Goal: Task Accomplishment & Management: Use online tool/utility

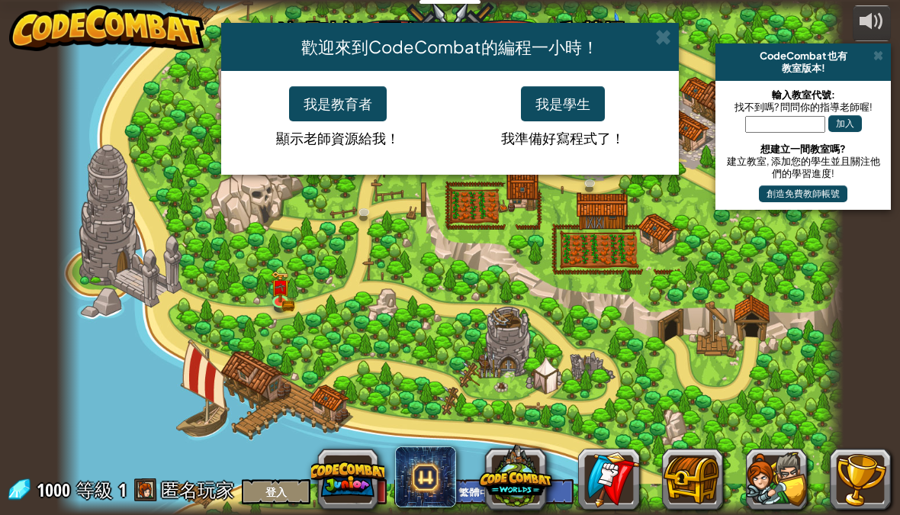
select select "zh-HANT"
click at [583, 100] on button "我是學生" at bounding box center [563, 103] width 84 height 35
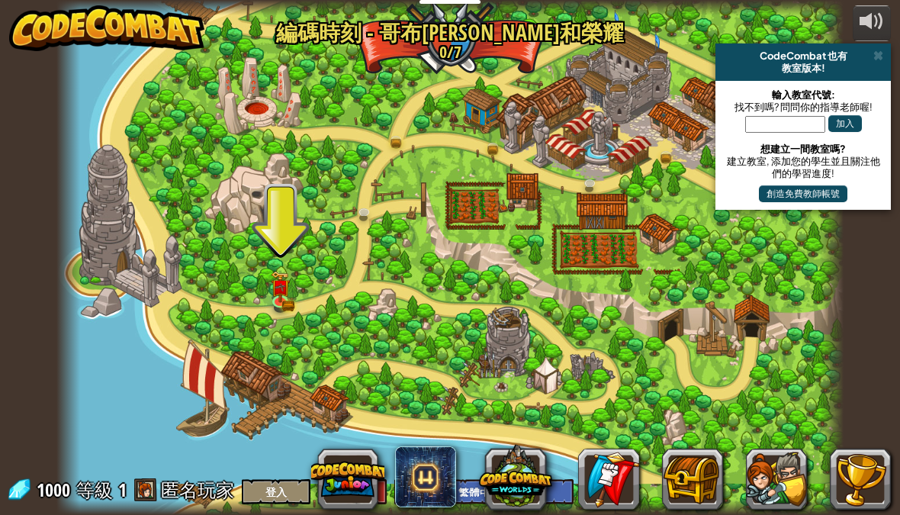
click at [281, 259] on div at bounding box center [450, 257] width 788 height 515
click at [282, 287] on img at bounding box center [279, 288] width 11 height 8
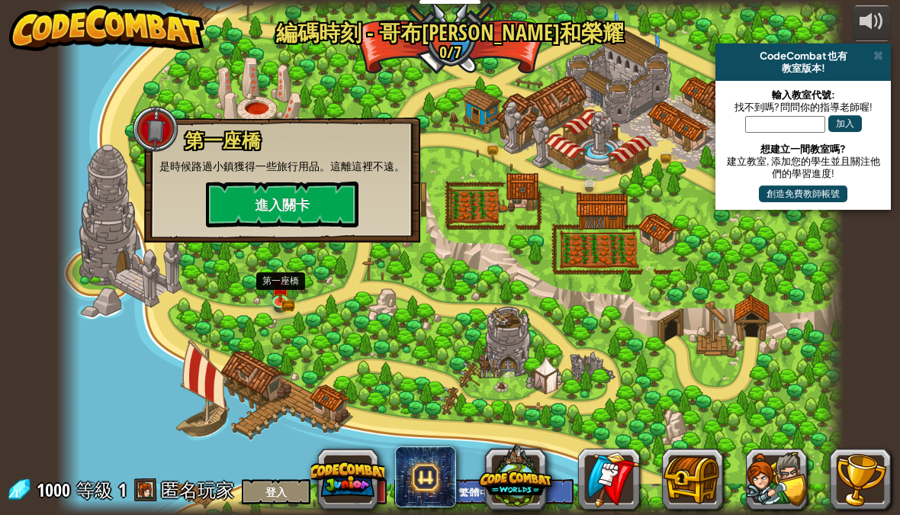
click at [320, 199] on button "進入關卡" at bounding box center [282, 204] width 152 height 46
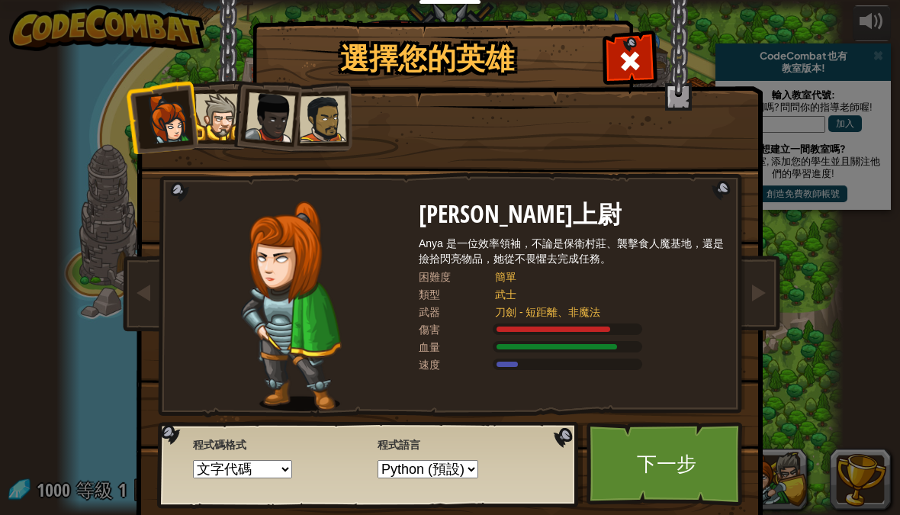
click at [537, 326] on div at bounding box center [553, 328] width 114 height 5
click at [527, 319] on div "[PERSON_NAME]上尉 [PERSON_NAME] 是一位效率領袖，不論是保衛村莊、襲擊食人魔基地，還是撿拾閃亮物品，她從不畏懼去完成任務。 困難度 …" at bounding box center [571, 306] width 305 height 210
click at [510, 304] on div "刀劍 - 短距離、非魔法" at bounding box center [601, 311] width 213 height 15
click at [226, 121] on div at bounding box center [218, 117] width 47 height 47
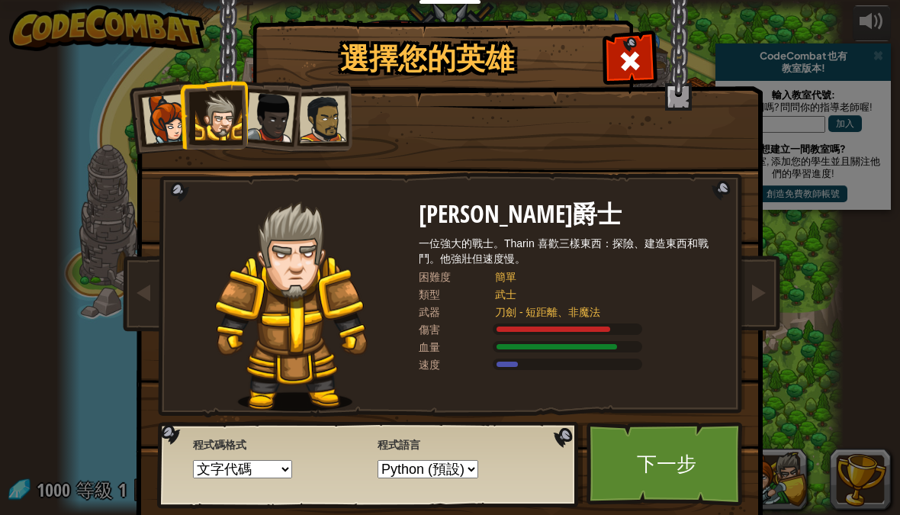
click at [167, 127] on div at bounding box center [167, 119] width 50 height 50
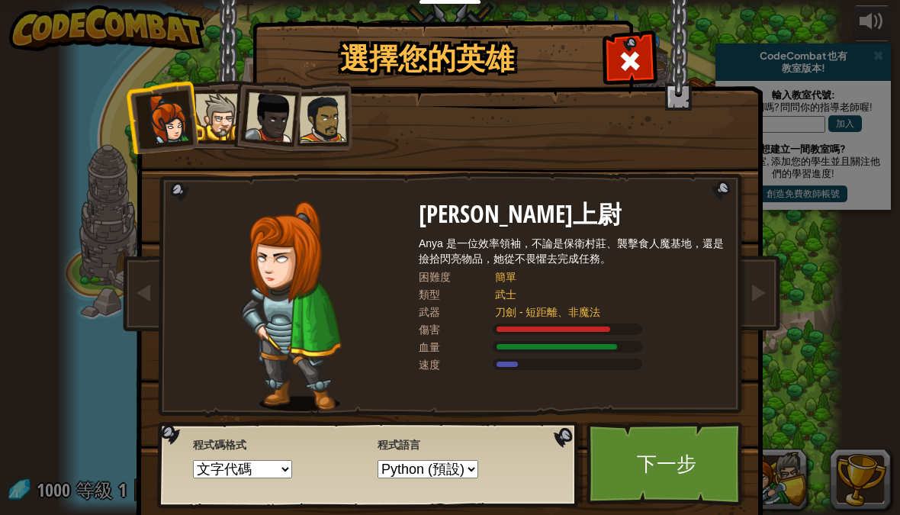
click at [525, 332] on div at bounding box center [567, 328] width 149 height 11
click at [520, 302] on div "[PERSON_NAME]上尉 [PERSON_NAME] 是一位效率領袖，不論是保衛村莊、襲擊食人魔基地，還是撿拾閃亮物品，她從不畏懼去完成任務。 困難度 …" at bounding box center [571, 306] width 305 height 210
click at [511, 263] on div "Anya 是一位效率領袖，不論是保衛村莊、襲擊食人魔基地，還是撿拾閃亮物品，她從不畏懼去完成任務。" at bounding box center [571, 251] width 305 height 30
click at [438, 469] on select "Python (預設) JavaScript Lua C++ Java (測試中)" at bounding box center [427, 469] width 101 height 18
select select "javascript"
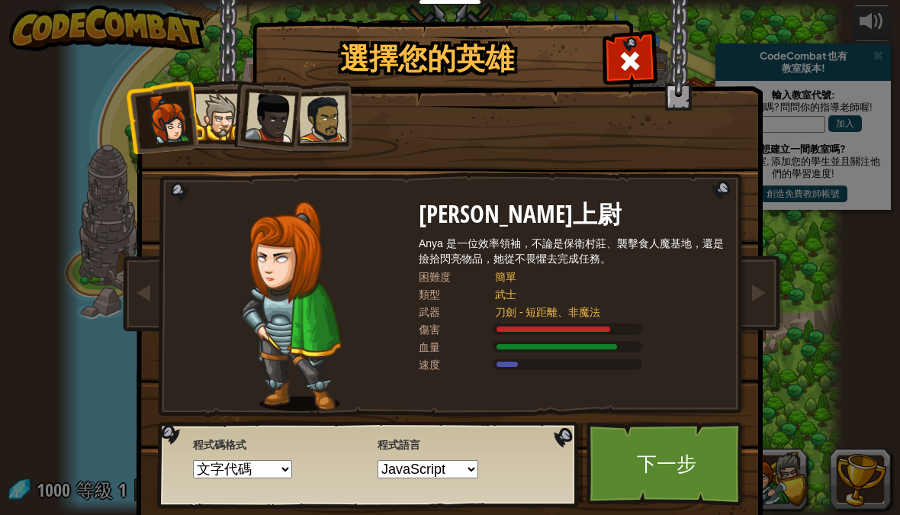
click at [249, 461] on select "文字代碼 塊和代碼 塊狀 塊狀（圖標）" at bounding box center [242, 469] width 99 height 18
click at [618, 60] on div at bounding box center [629, 59] width 48 height 48
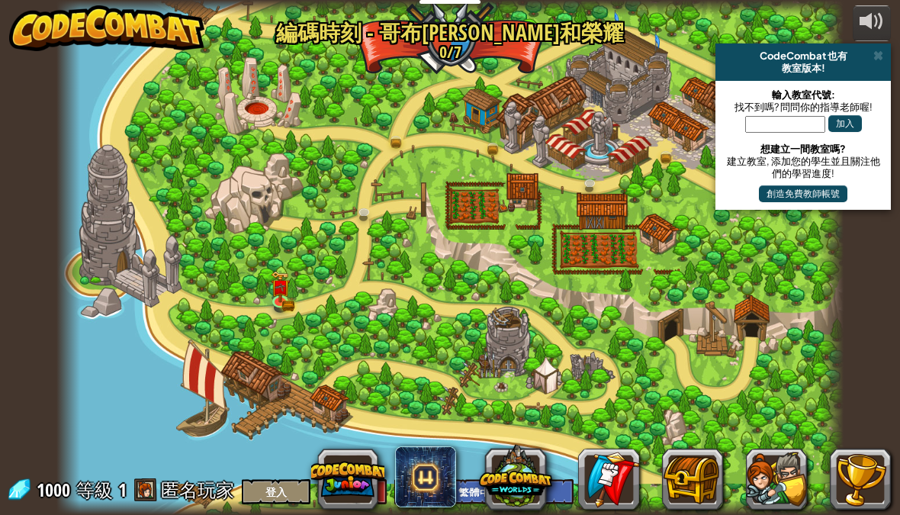
click at [637, 57] on div at bounding box center [450, 257] width 788 height 515
click at [512, 328] on div at bounding box center [450, 257] width 788 height 515
click at [274, 256] on div at bounding box center [450, 257] width 788 height 515
click at [255, 101] on div at bounding box center [450, 257] width 788 height 515
click at [258, 92] on div at bounding box center [450, 257] width 788 height 515
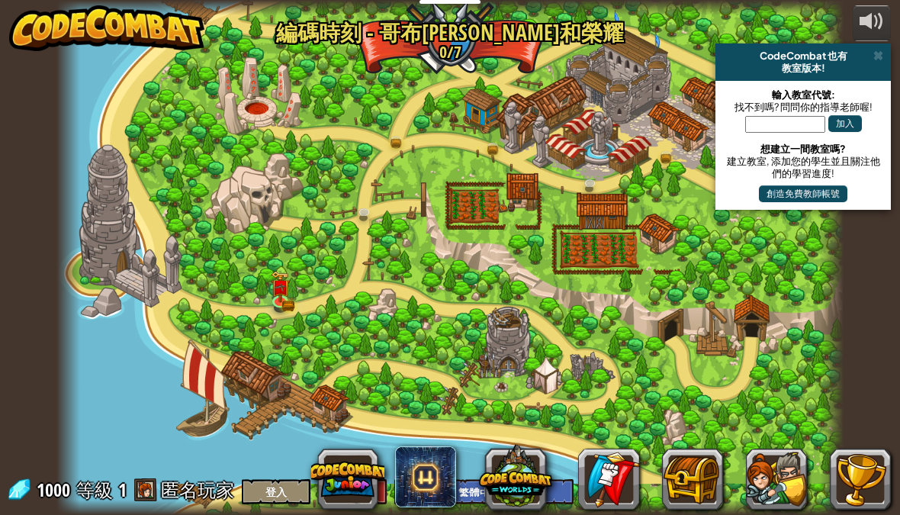
click at [258, 92] on div at bounding box center [450, 257] width 788 height 515
click at [284, 291] on img at bounding box center [280, 286] width 19 height 31
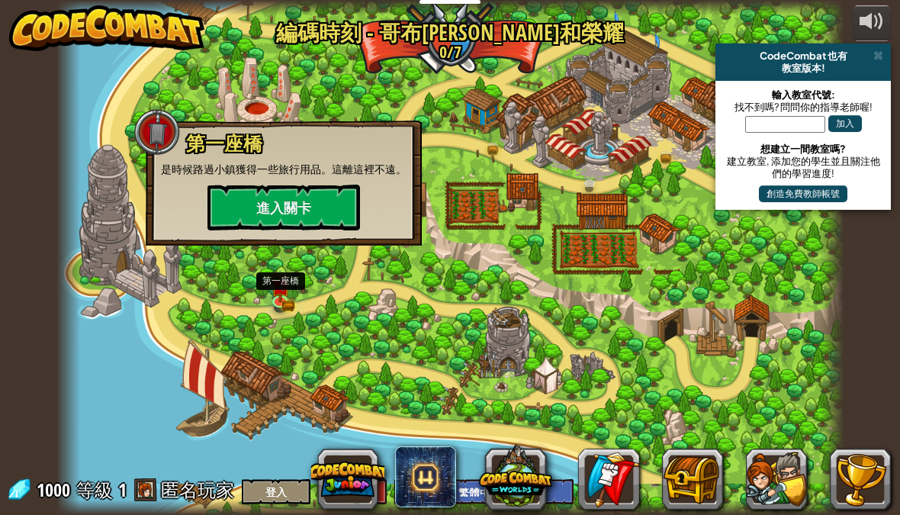
click at [290, 272] on img at bounding box center [280, 286] width 19 height 31
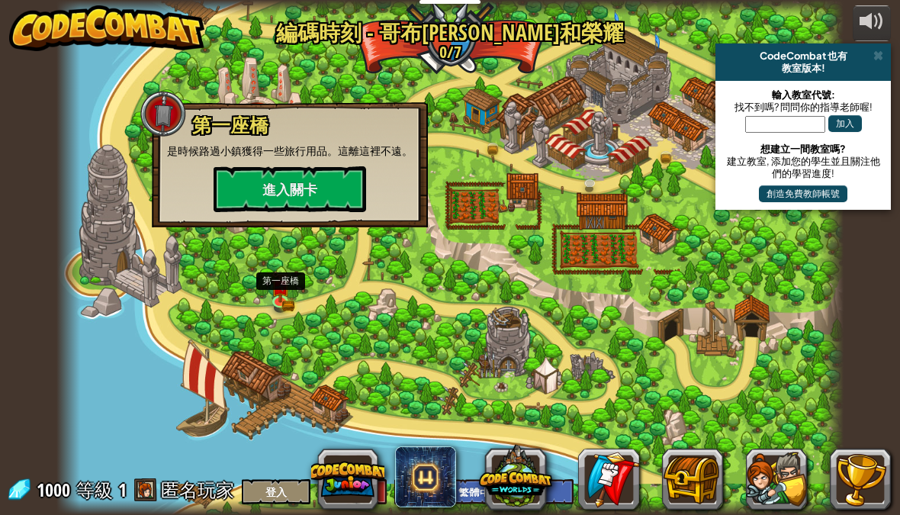
click at [332, 195] on button "進入關卡" at bounding box center [289, 189] width 152 height 46
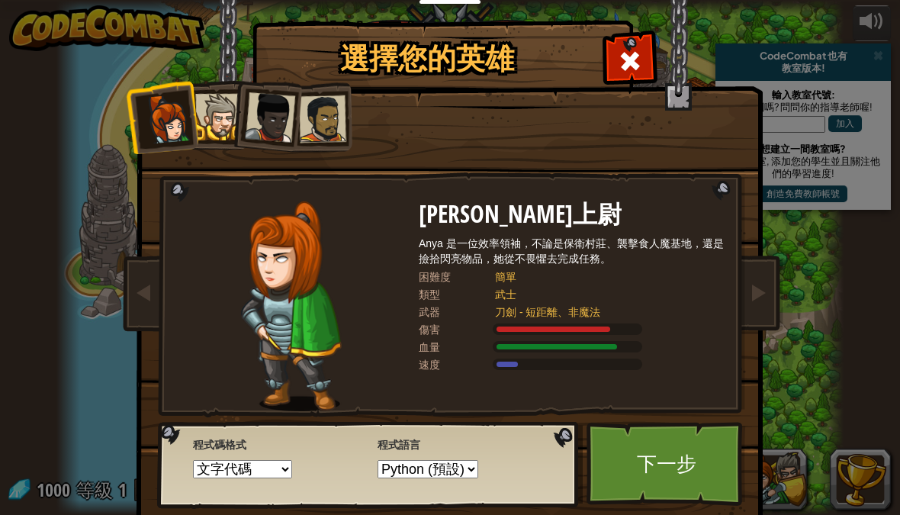
click at [679, 467] on link "下一步" at bounding box center [665, 464] width 159 height 84
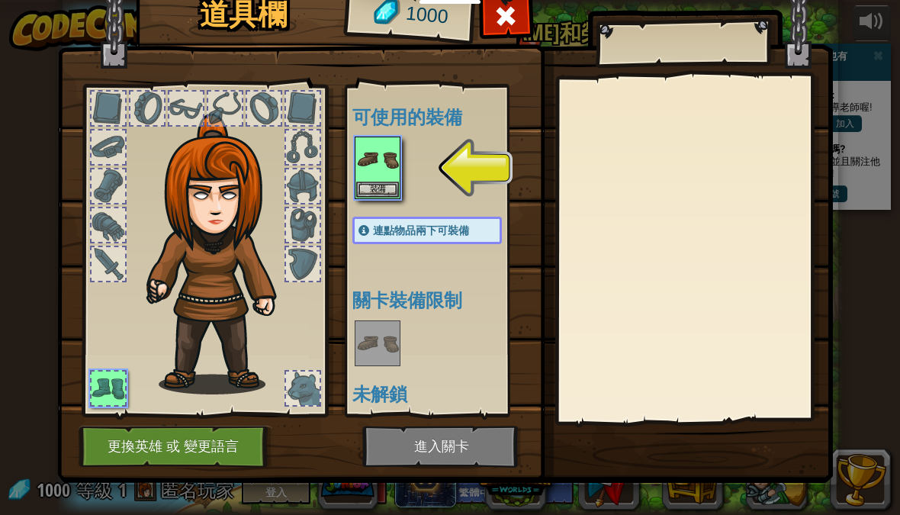
click at [379, 185] on button "裝備" at bounding box center [377, 189] width 43 height 16
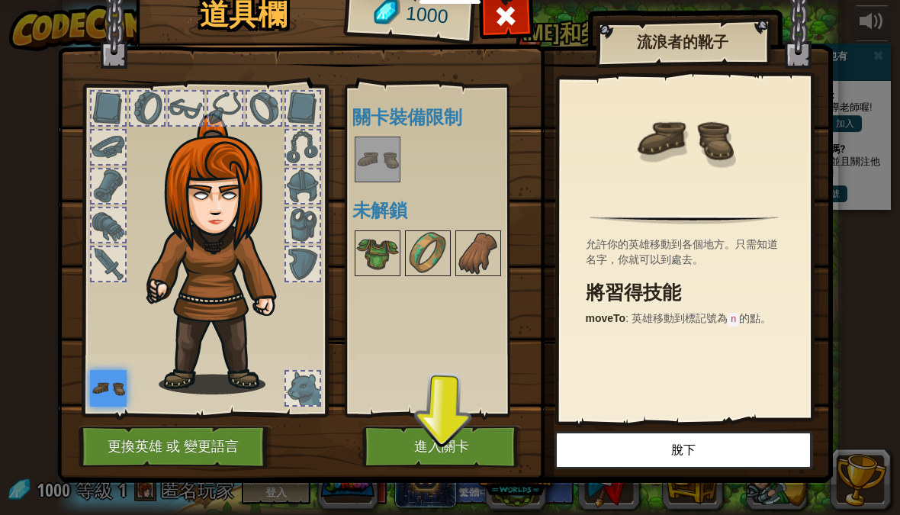
click at [380, 247] on img at bounding box center [377, 253] width 43 height 43
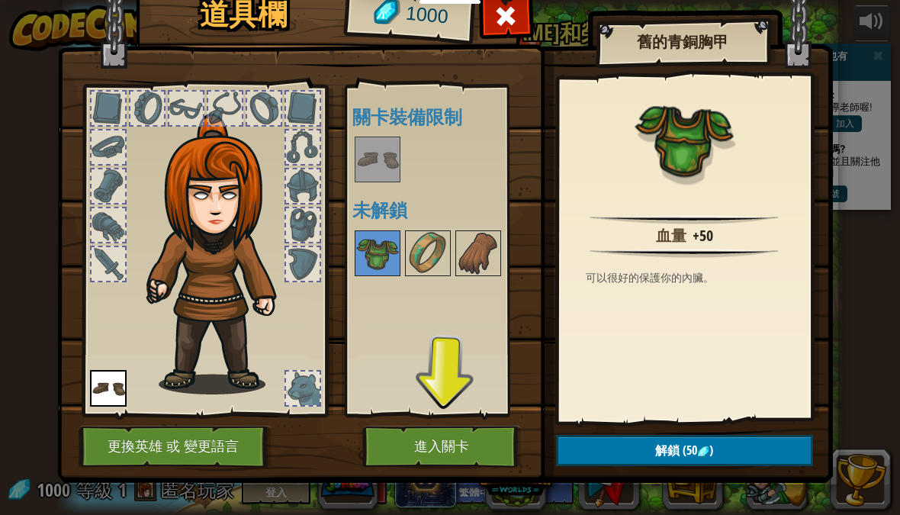
click at [378, 249] on img at bounding box center [377, 253] width 43 height 43
click at [449, 441] on button "進入關卡" at bounding box center [441, 446] width 159 height 42
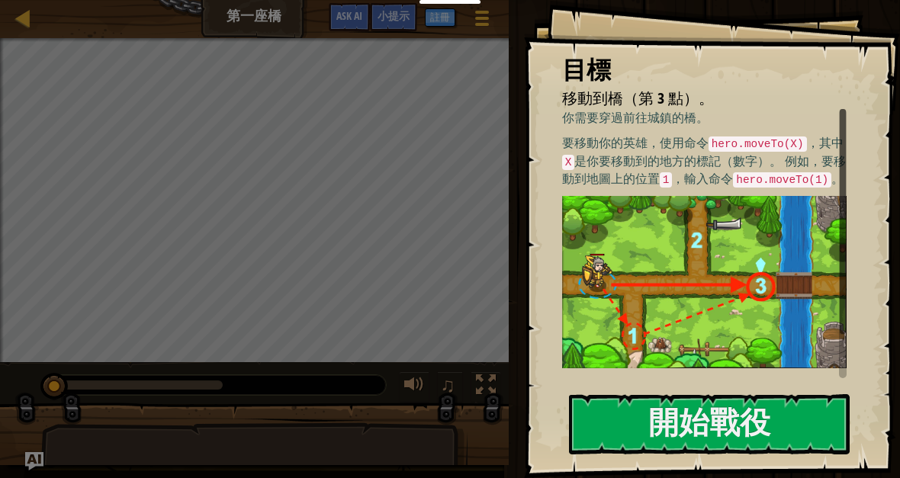
click at [653, 414] on button "開始戰役" at bounding box center [709, 424] width 281 height 60
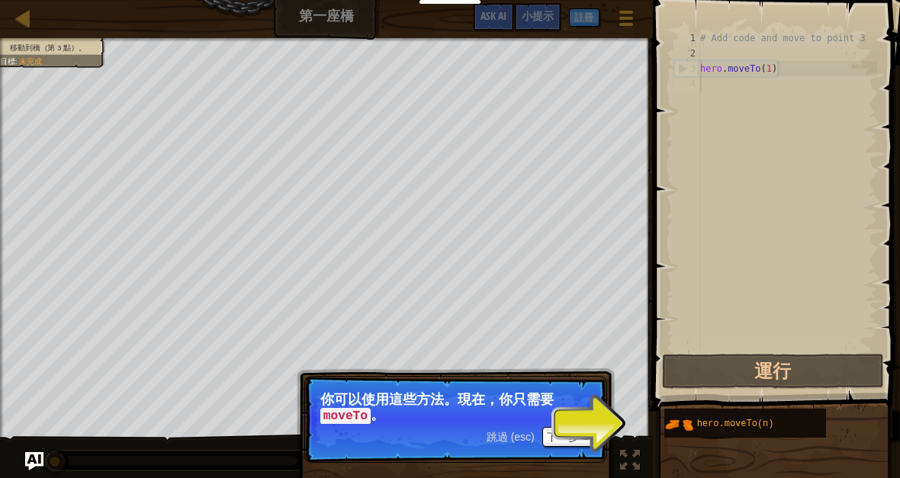
click at [791, 374] on button "運行" at bounding box center [773, 371] width 222 height 35
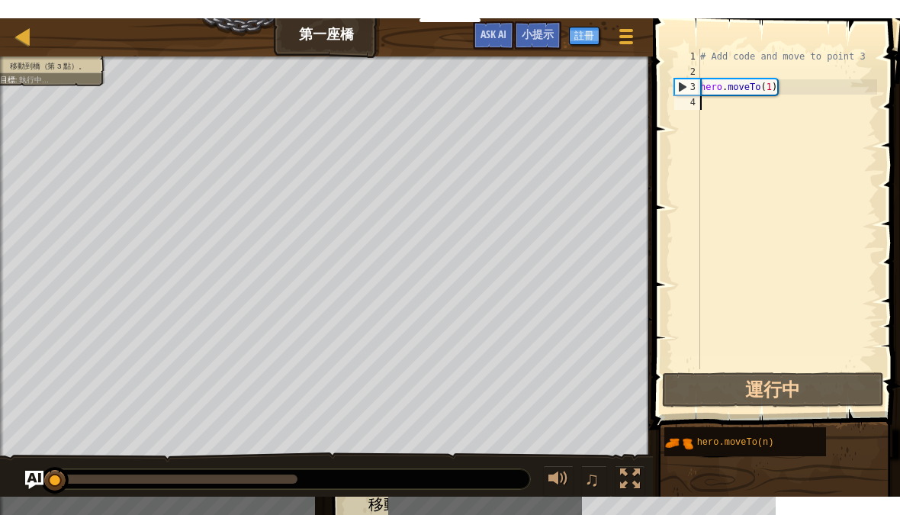
scroll to position [16, 15]
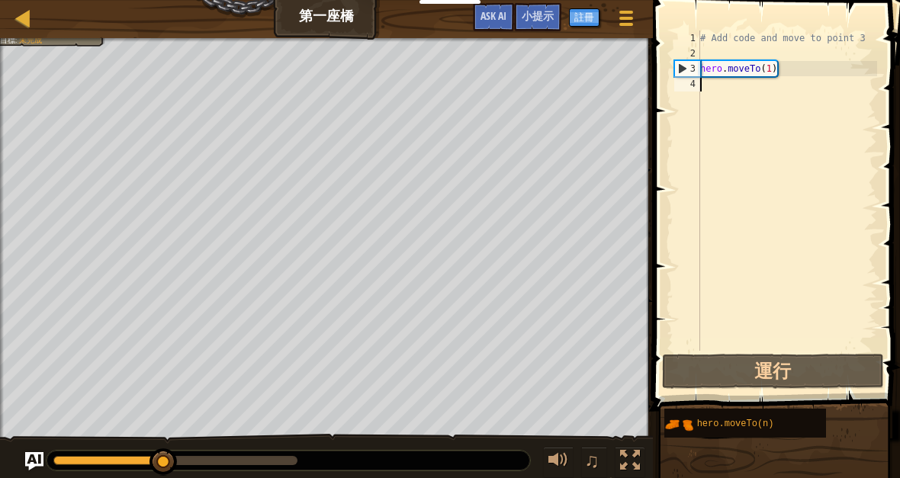
click at [762, 382] on button "運行" at bounding box center [773, 371] width 222 height 35
click at [758, 379] on button "運行" at bounding box center [773, 371] width 222 height 35
click at [803, 387] on button "運行" at bounding box center [773, 371] width 222 height 35
click at [794, 357] on button "運行" at bounding box center [773, 371] width 222 height 35
click at [793, 350] on div "# Add code and move to point 3 hero . moveTo ( 1 )" at bounding box center [787, 205] width 180 height 351
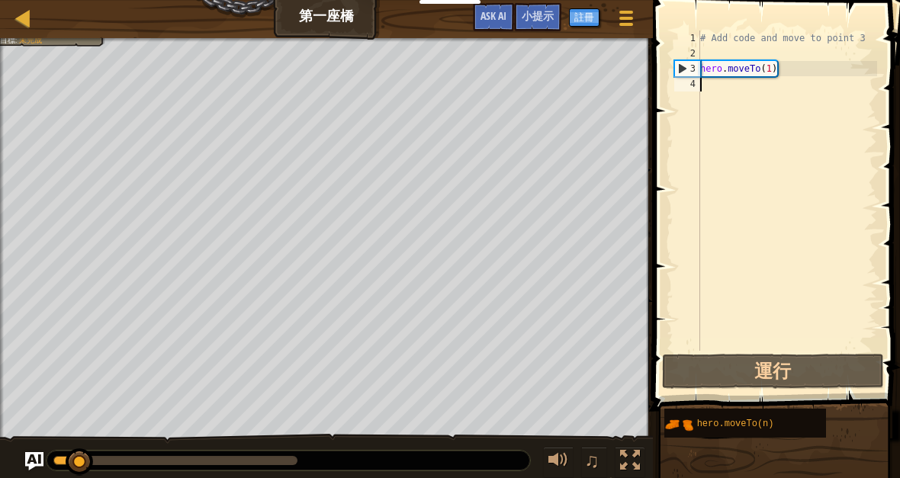
click at [795, 374] on button "運行" at bounding box center [773, 371] width 222 height 35
click at [791, 366] on button "運行" at bounding box center [773, 371] width 222 height 35
click at [758, 358] on button "運行" at bounding box center [773, 371] width 222 height 35
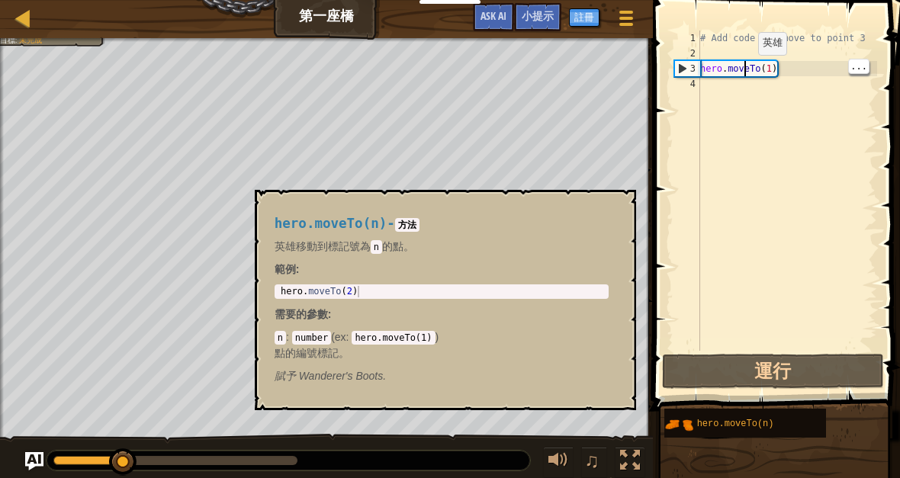
click at [721, 416] on div "hero.moveTo(n)" at bounding box center [755, 423] width 124 height 29
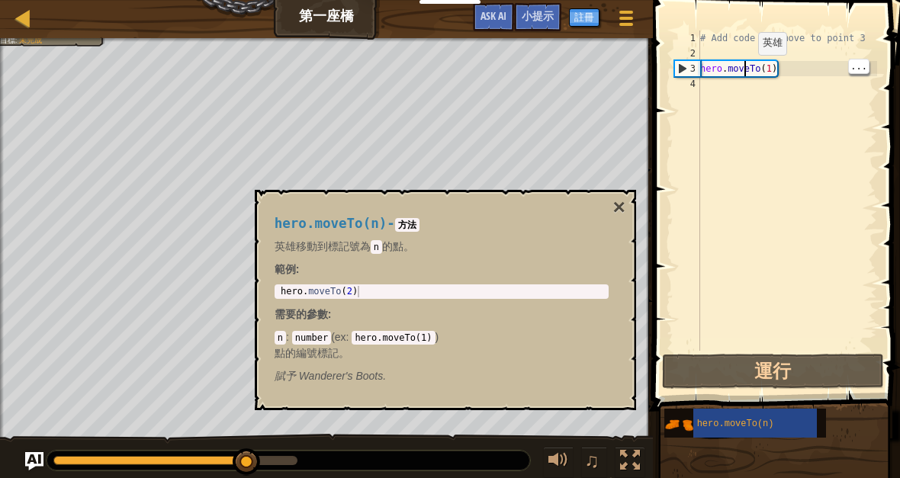
click at [766, 375] on button "運行" at bounding box center [773, 371] width 222 height 35
click at [752, 427] on span "hero.moveTo(n)" at bounding box center [735, 424] width 77 height 11
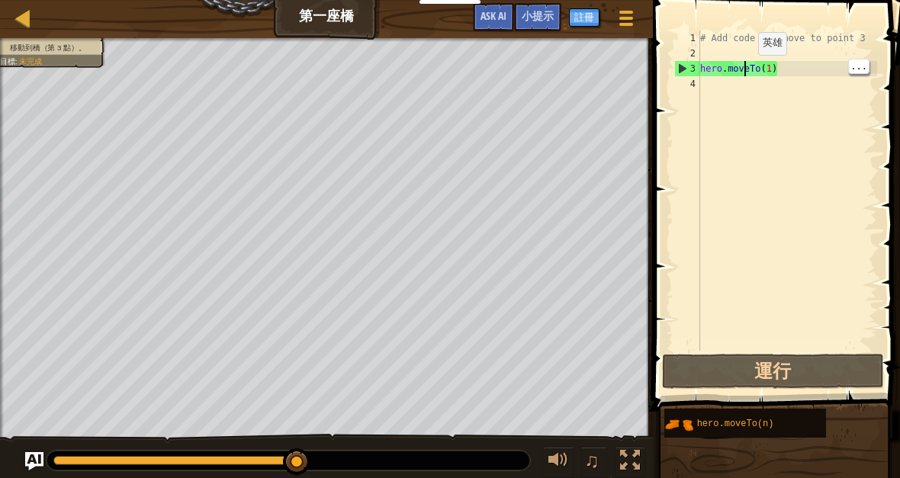
click at [776, 368] on button "運行" at bounding box center [773, 371] width 222 height 35
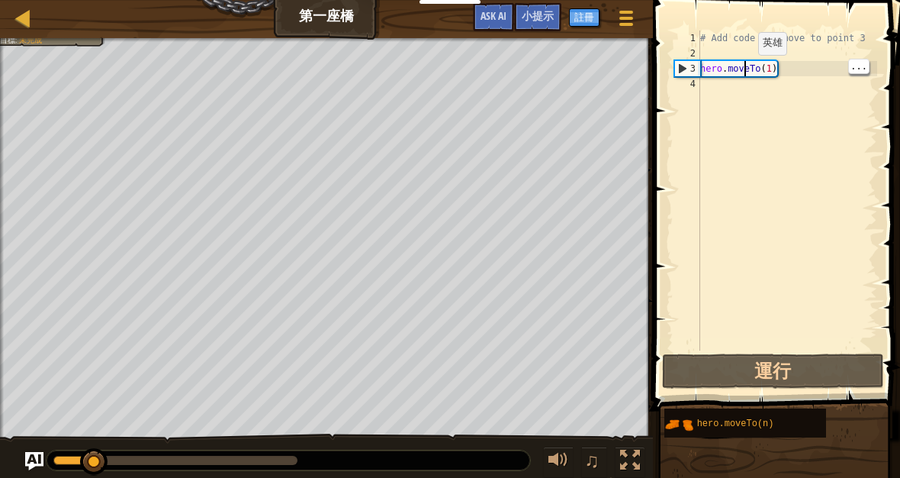
click at [762, 357] on button "運行" at bounding box center [773, 371] width 222 height 35
click at [749, 364] on button "運行" at bounding box center [773, 371] width 222 height 35
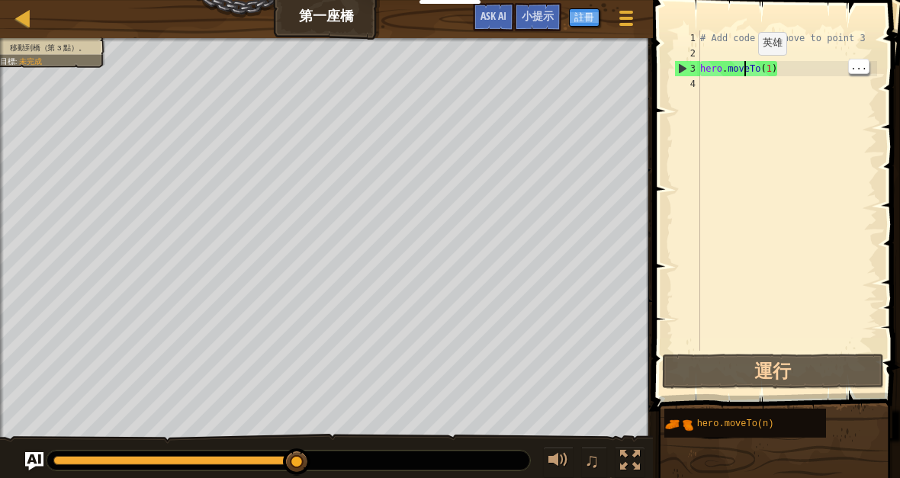
click at [803, 366] on button "運行" at bounding box center [773, 371] width 222 height 35
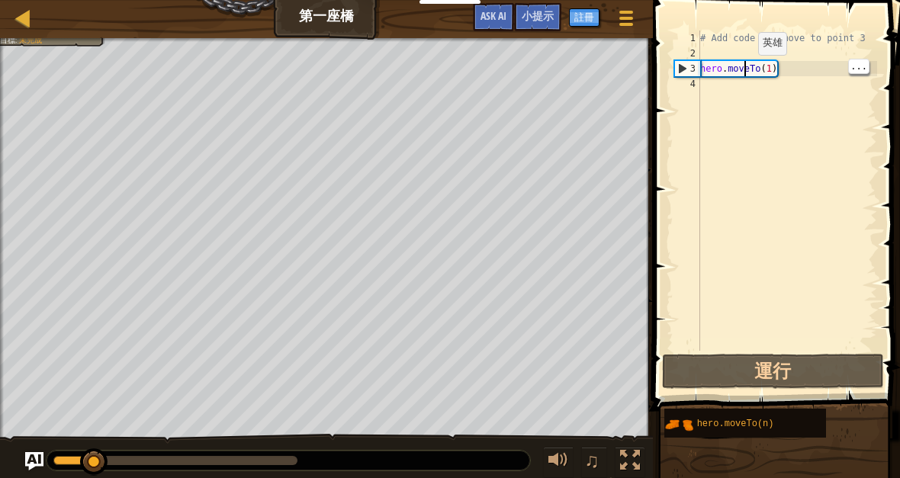
click at [803, 377] on button "運行" at bounding box center [773, 371] width 222 height 35
click at [804, 368] on button "運行" at bounding box center [773, 371] width 222 height 35
click at [797, 369] on button "運行" at bounding box center [773, 371] width 222 height 35
click at [783, 371] on button "運行" at bounding box center [773, 371] width 222 height 35
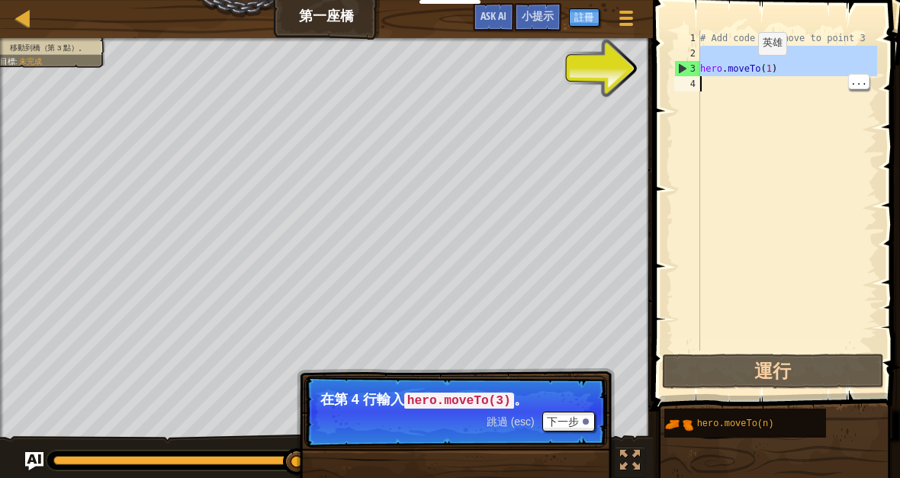
click at [33, 11] on link "地圖" at bounding box center [34, 18] width 8 height 21
select select "zh-HANT"
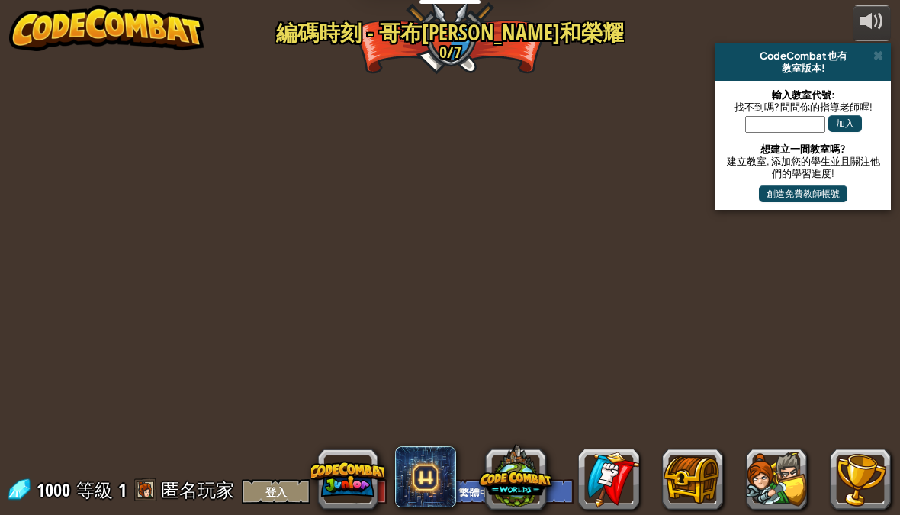
select select "zh-HANT"
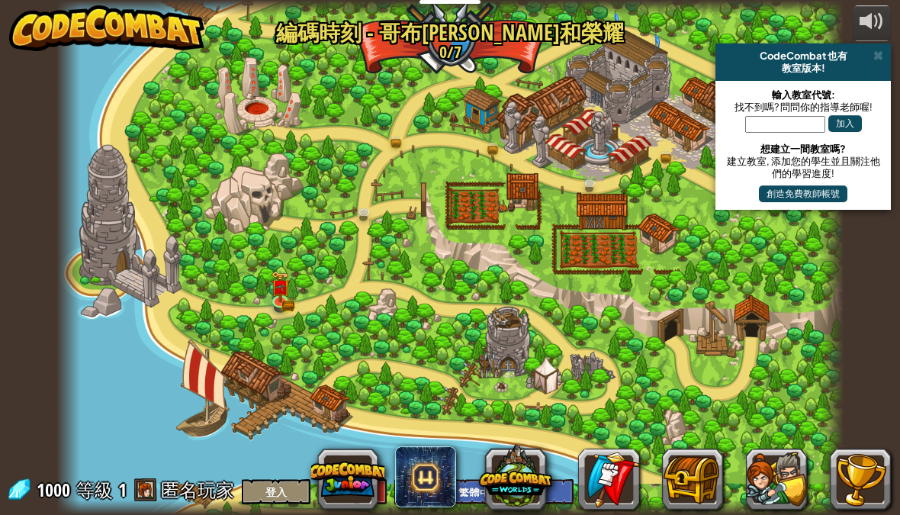
select select "zh-HANT"
click at [281, 299] on img at bounding box center [280, 286] width 19 height 31
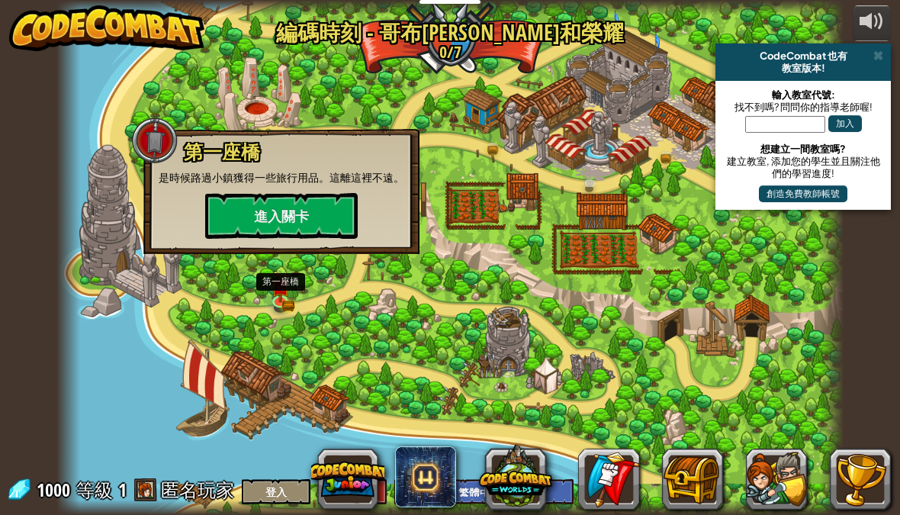
click at [326, 217] on button "進入關卡" at bounding box center [281, 216] width 152 height 46
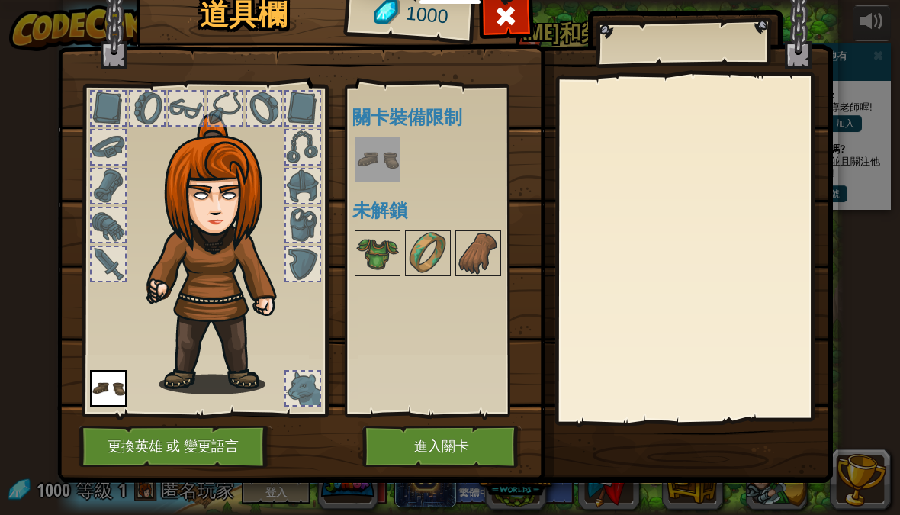
click at [380, 242] on img at bounding box center [377, 253] width 43 height 43
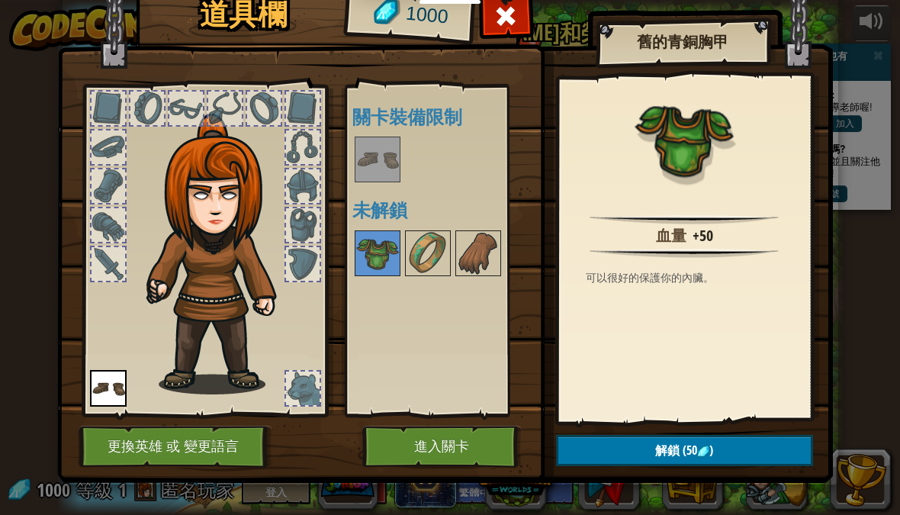
click at [701, 233] on div "+50" at bounding box center [702, 236] width 21 height 22
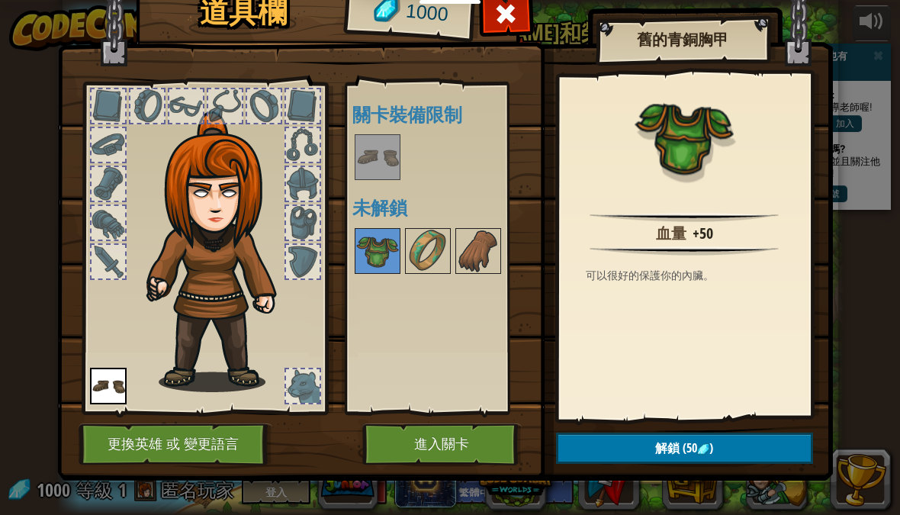
click at [428, 239] on img at bounding box center [427, 251] width 43 height 43
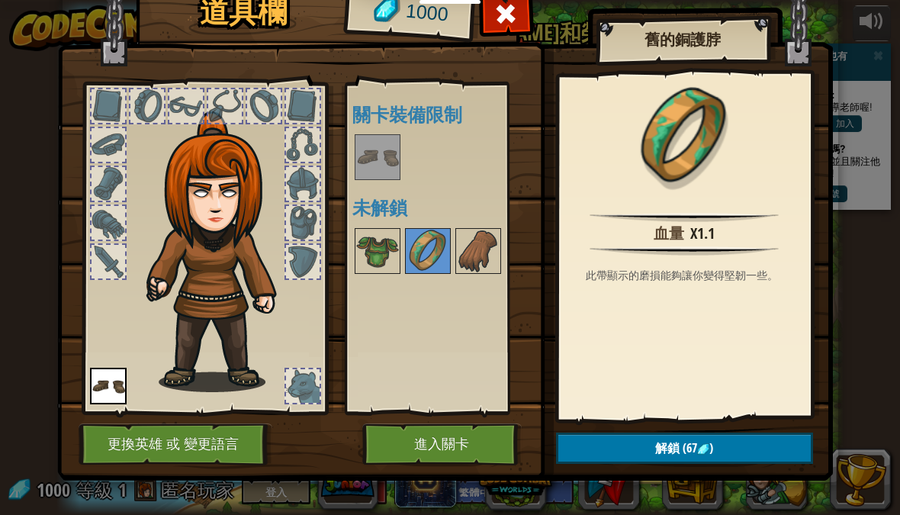
click at [488, 252] on img at bounding box center [478, 251] width 43 height 43
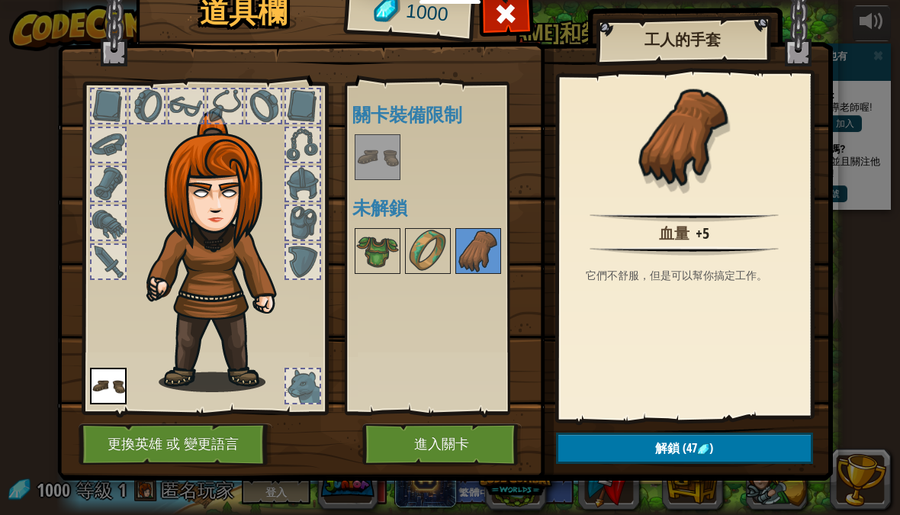
click at [727, 221] on img at bounding box center [683, 217] width 188 height 9
click at [717, 234] on div "血量 +5" at bounding box center [685, 232] width 236 height 18
click at [656, 449] on span "解鎖" at bounding box center [667, 447] width 24 height 17
click at [193, 271] on img at bounding box center [222, 251] width 164 height 281
click at [281, 289] on img at bounding box center [222, 251] width 164 height 281
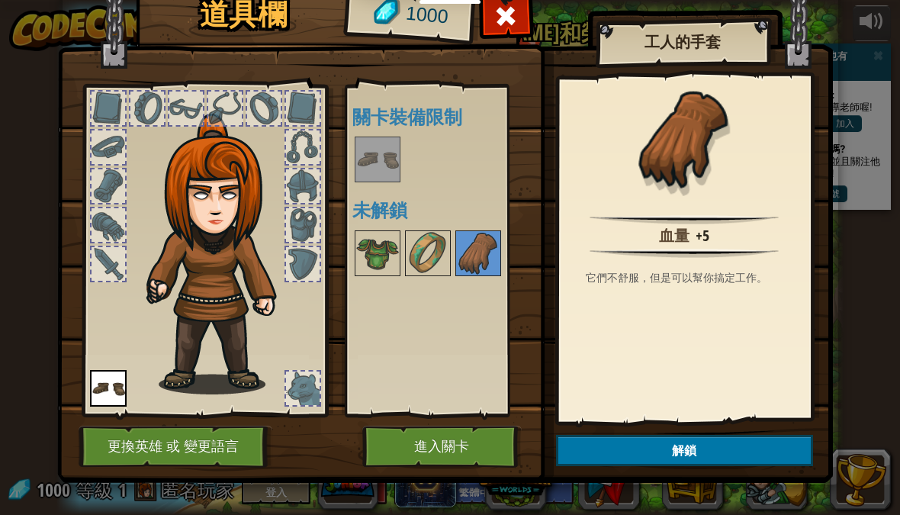
scroll to position [0, 0]
click at [371, 252] on img at bounding box center [377, 253] width 43 height 43
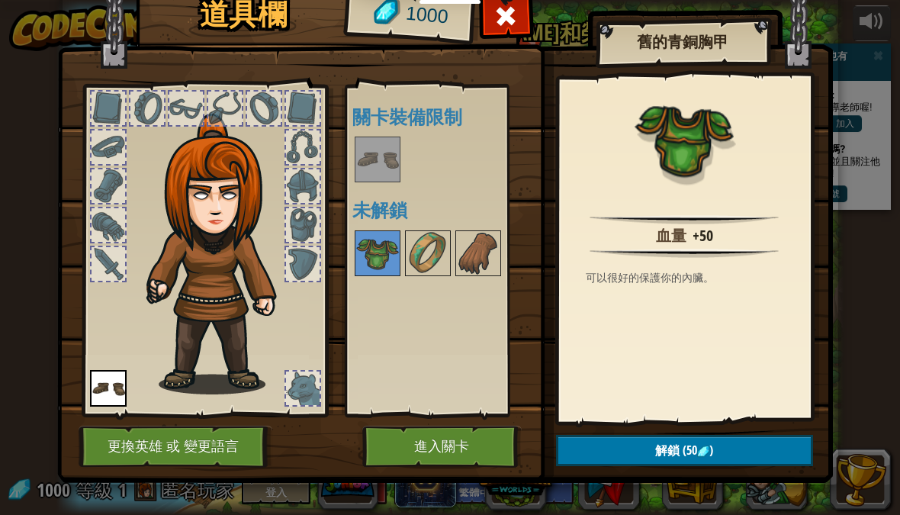
click at [715, 441] on button "解鎖 (50 )" at bounding box center [684, 450] width 257 height 31
click at [705, 441] on button "確認" at bounding box center [684, 450] width 257 height 31
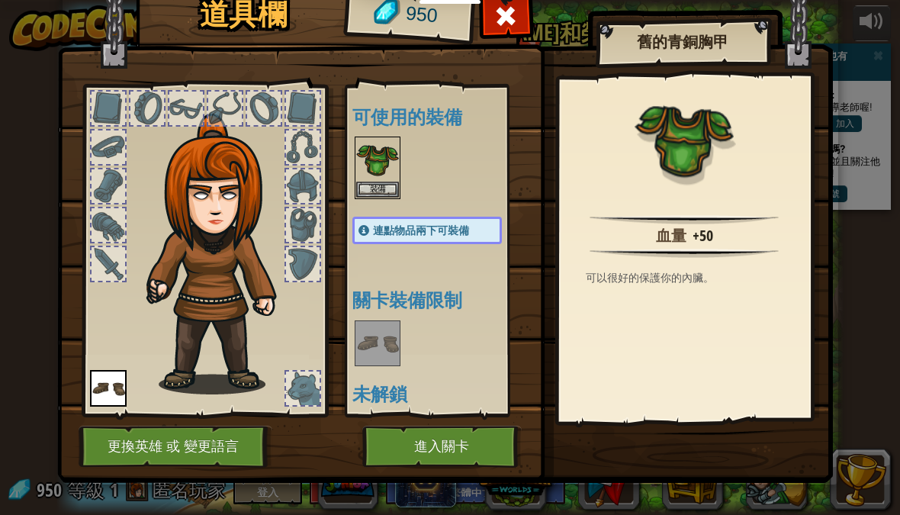
click at [705, 436] on img at bounding box center [444, 206] width 775 height 554
click at [207, 245] on img at bounding box center [222, 254] width 164 height 281
click at [381, 187] on button "裝備" at bounding box center [377, 189] width 43 height 16
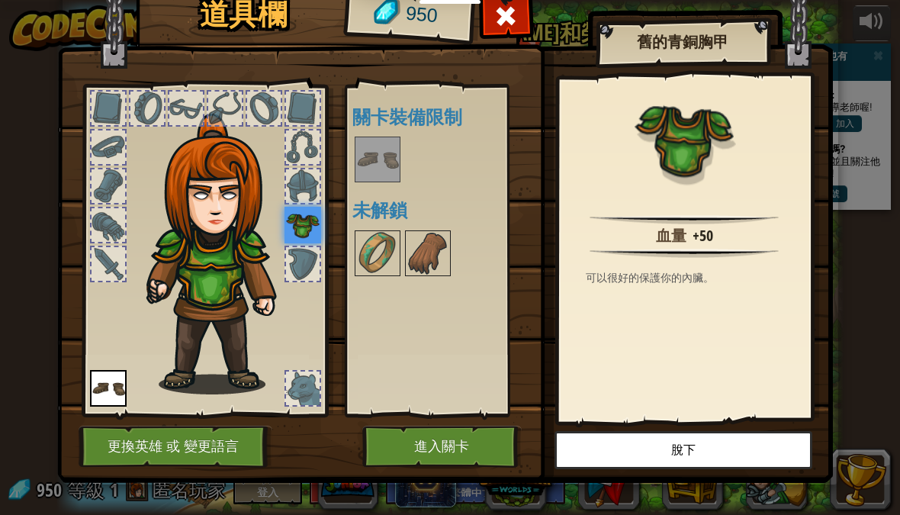
click at [313, 181] on div at bounding box center [303, 186] width 34 height 34
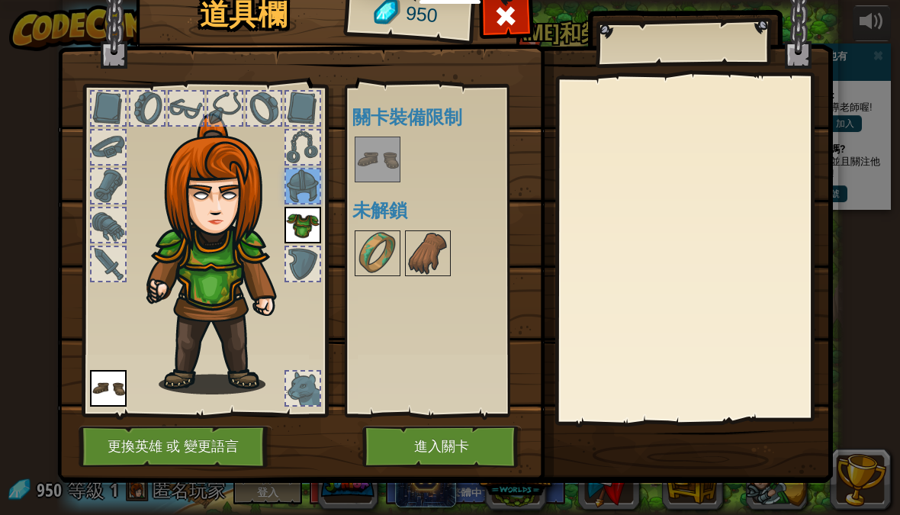
click at [313, 175] on div at bounding box center [303, 186] width 34 height 34
click at [299, 245] on img at bounding box center [222, 254] width 164 height 281
click at [377, 242] on img at bounding box center [377, 253] width 43 height 43
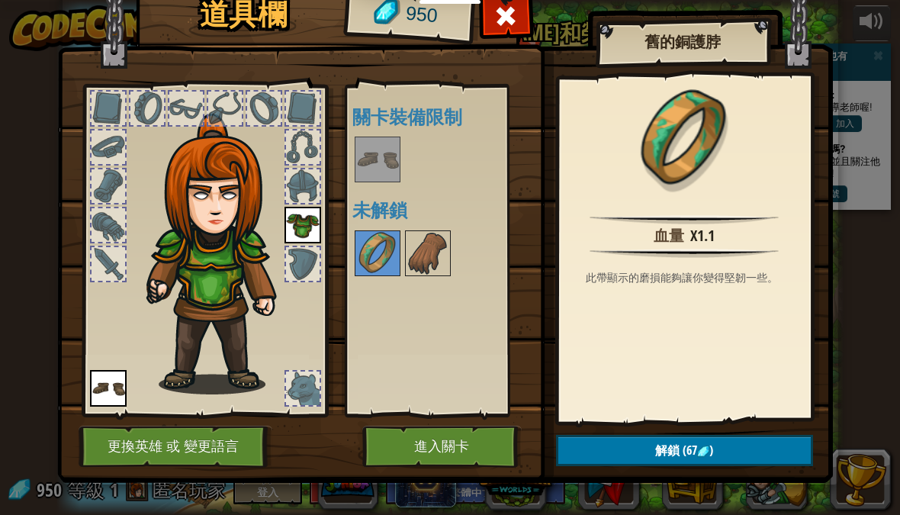
click at [659, 451] on span "解鎖" at bounding box center [667, 449] width 24 height 17
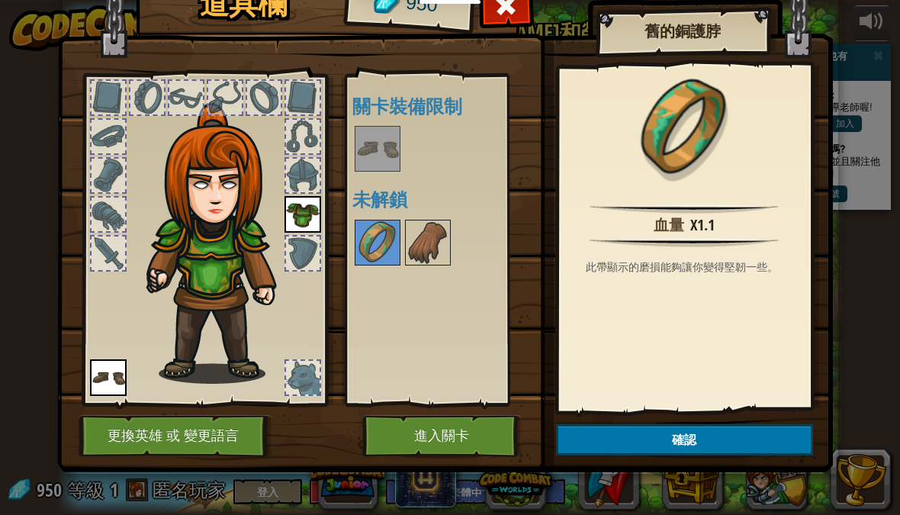
click at [378, 224] on img at bounding box center [377, 242] width 43 height 43
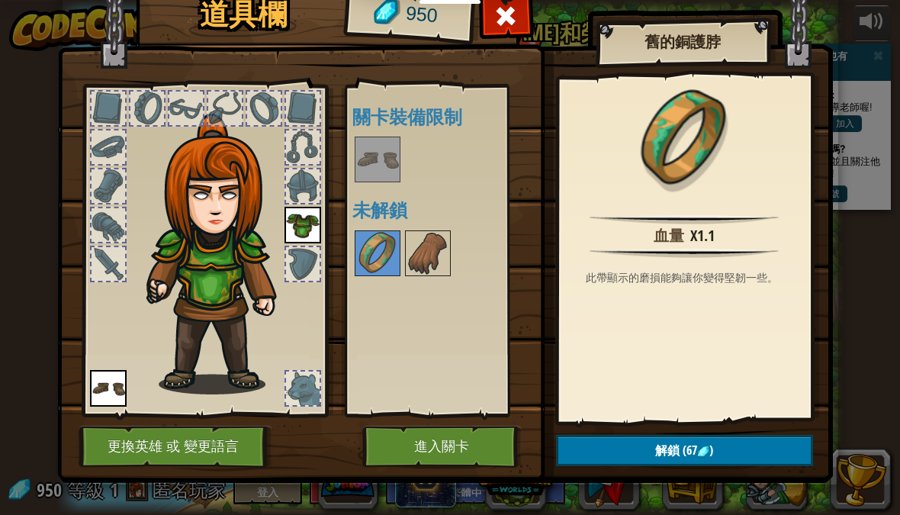
click at [390, 226] on div "可使用的裝備 裝備 連點物品兩下可裝備 關卡裝備限制 未解鎖" at bounding box center [442, 250] width 180 height 318
click at [388, 250] on img at bounding box center [377, 253] width 43 height 43
click at [268, 287] on img at bounding box center [222, 254] width 164 height 281
click at [272, 295] on img at bounding box center [222, 254] width 164 height 281
click at [258, 287] on img at bounding box center [222, 254] width 164 height 281
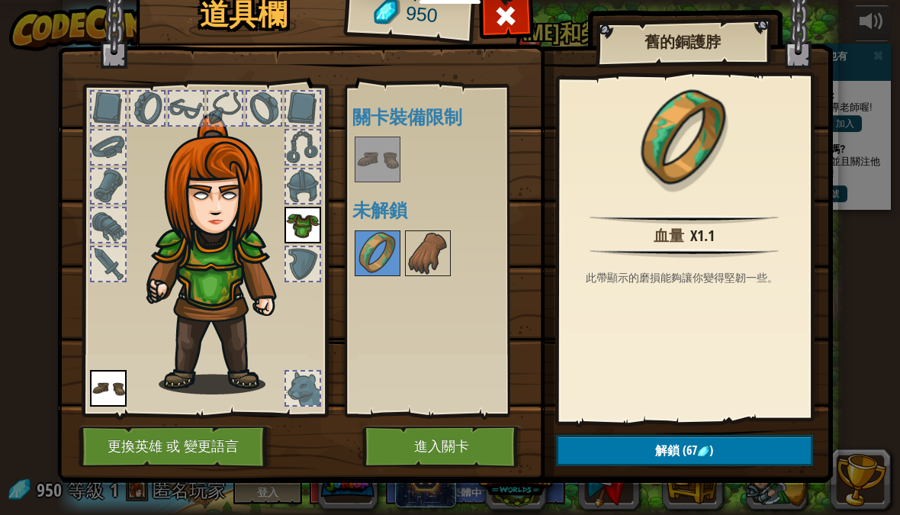
click at [396, 242] on img at bounding box center [377, 253] width 43 height 43
click at [406, 249] on img at bounding box center [427, 253] width 43 height 43
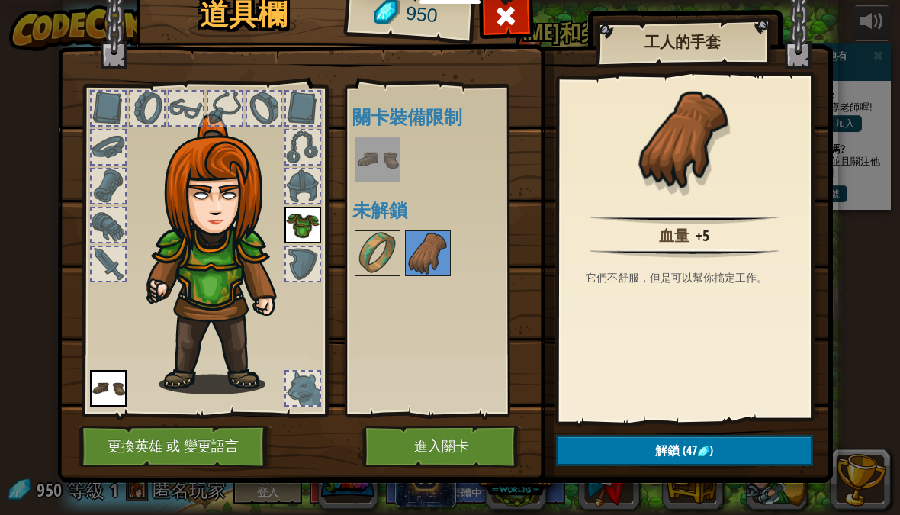
click at [438, 250] on img at bounding box center [427, 253] width 43 height 43
click at [682, 456] on span "(47" at bounding box center [688, 449] width 18 height 17
click at [384, 249] on img at bounding box center [377, 253] width 43 height 43
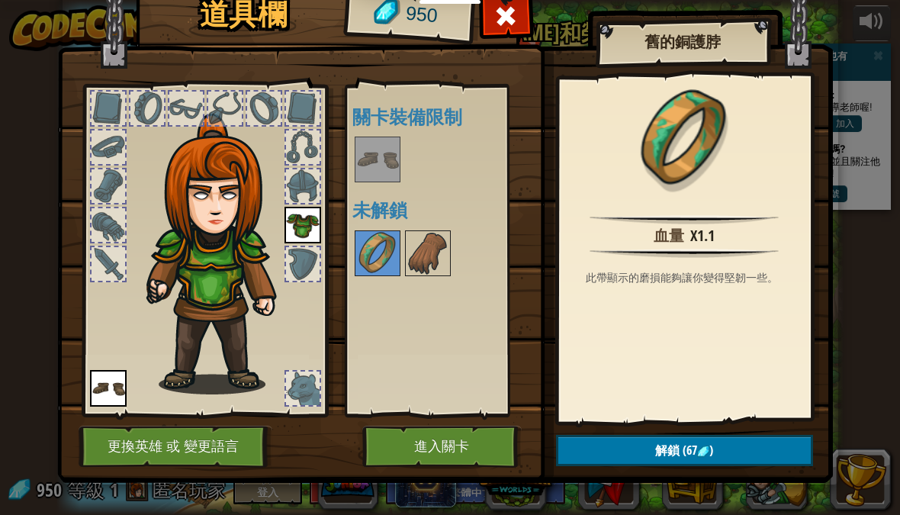
click at [666, 446] on span "解鎖" at bounding box center [667, 449] width 24 height 17
click at [675, 445] on button "確認" at bounding box center [684, 450] width 257 height 31
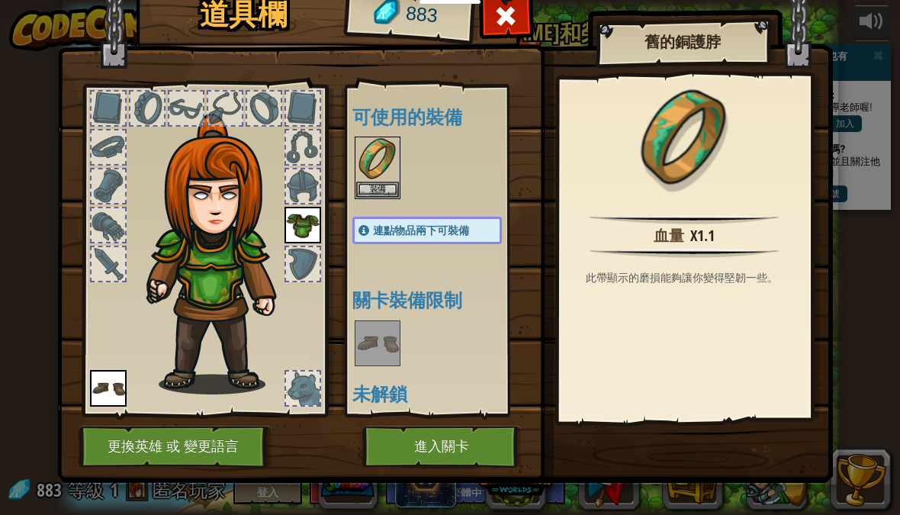
click at [386, 162] on img at bounding box center [377, 159] width 43 height 43
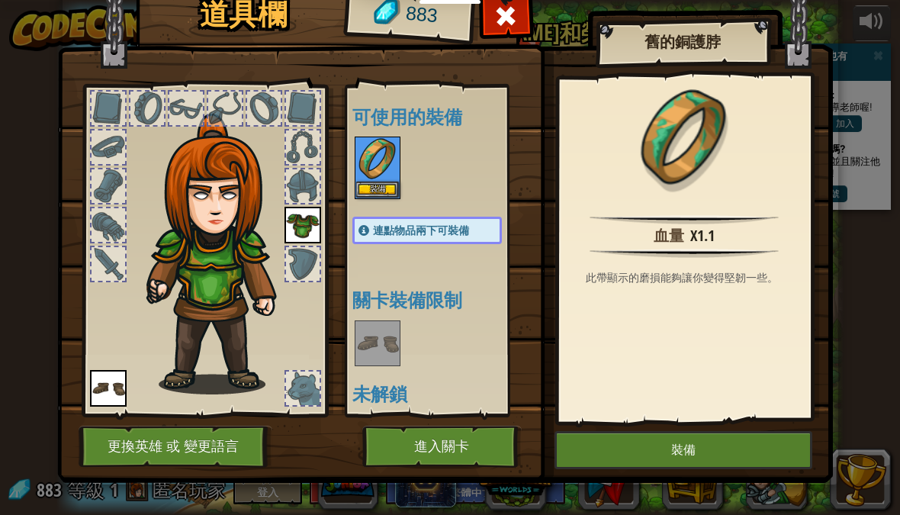
click at [259, 287] on img at bounding box center [222, 254] width 164 height 281
click at [260, 290] on img at bounding box center [222, 254] width 164 height 281
click at [270, 300] on img at bounding box center [222, 254] width 164 height 281
click at [263, 293] on img at bounding box center [222, 254] width 164 height 281
click at [265, 295] on img at bounding box center [222, 254] width 164 height 281
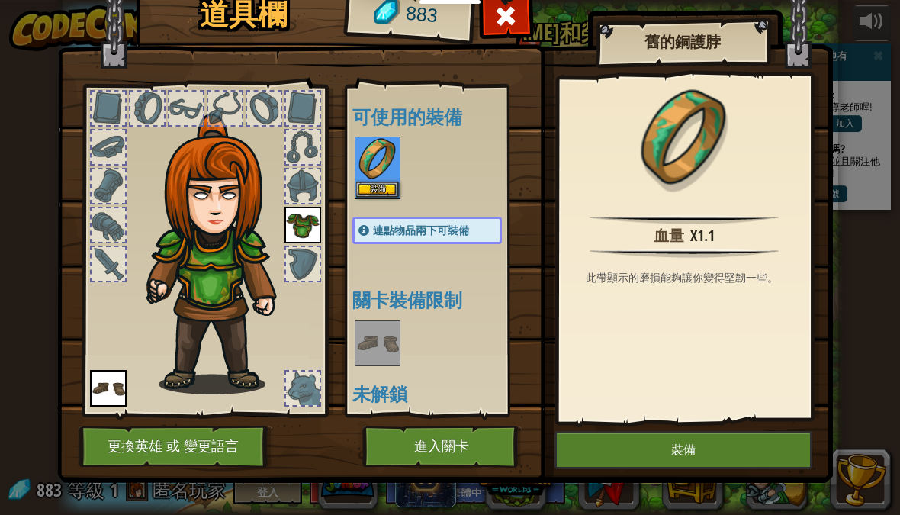
click at [264, 294] on img at bounding box center [222, 254] width 164 height 281
click at [269, 291] on img at bounding box center [222, 254] width 164 height 281
click at [271, 286] on img at bounding box center [222, 254] width 164 height 281
click at [271, 283] on img at bounding box center [222, 254] width 164 height 281
click at [268, 281] on img at bounding box center [222, 254] width 164 height 281
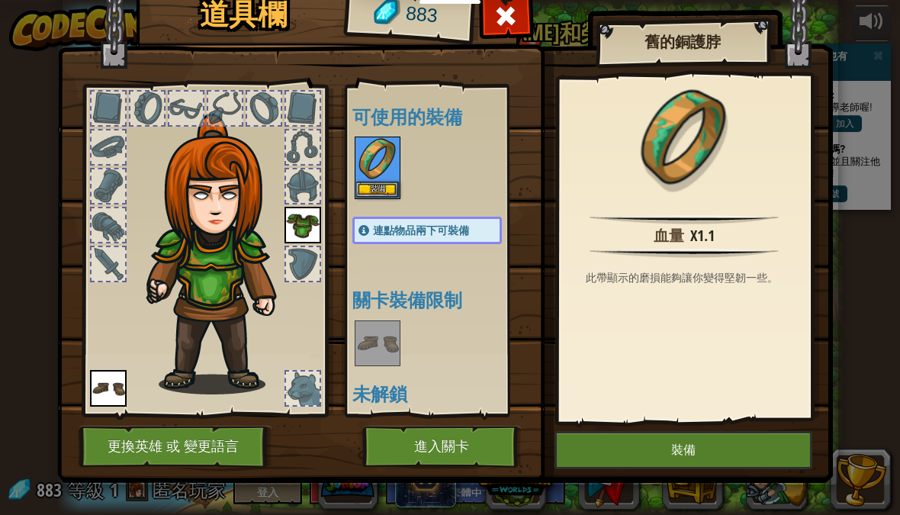
click at [273, 297] on img at bounding box center [222, 254] width 164 height 281
click at [272, 294] on img at bounding box center [222, 254] width 164 height 281
click at [384, 193] on button "裝備" at bounding box center [377, 189] width 43 height 16
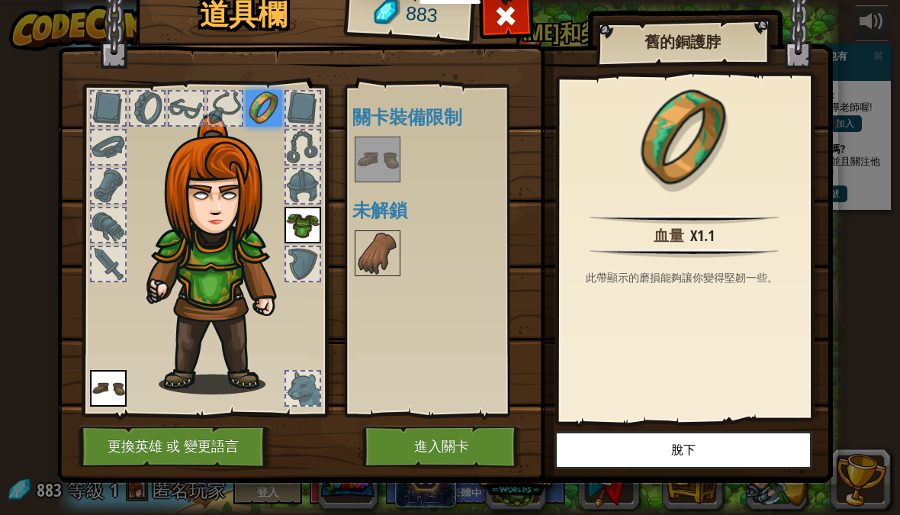
click at [225, 116] on div at bounding box center [225, 108] width 34 height 34
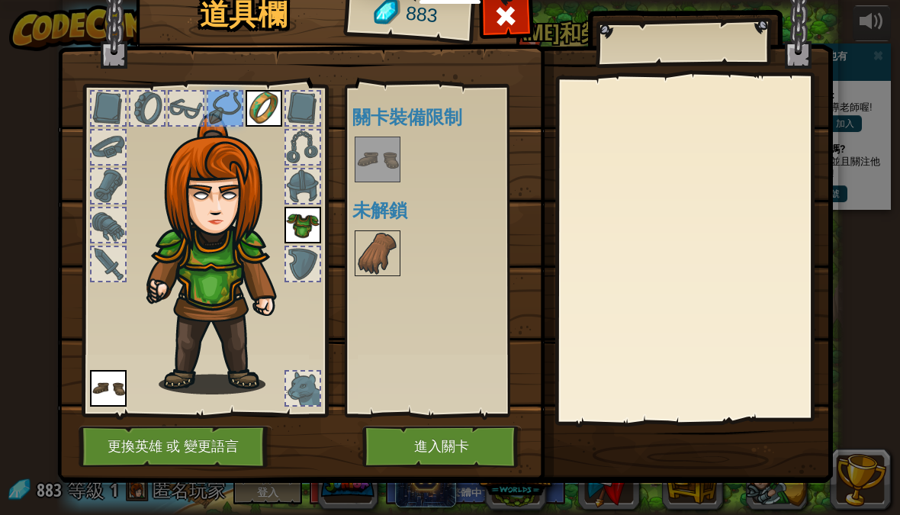
click at [252, 291] on img at bounding box center [222, 254] width 164 height 281
click at [464, 446] on button "進入關卡" at bounding box center [441, 446] width 159 height 42
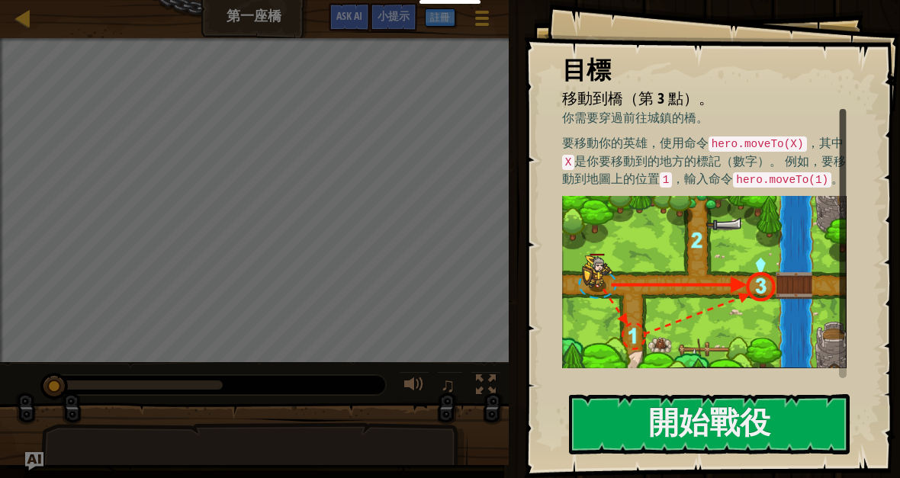
click at [665, 435] on button "開始戰役" at bounding box center [709, 424] width 281 height 60
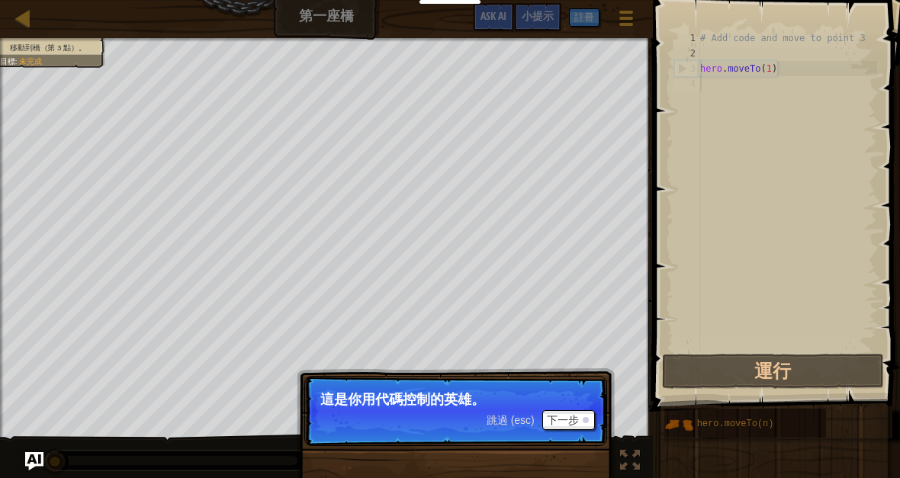
click at [772, 368] on button "運行" at bounding box center [773, 371] width 222 height 35
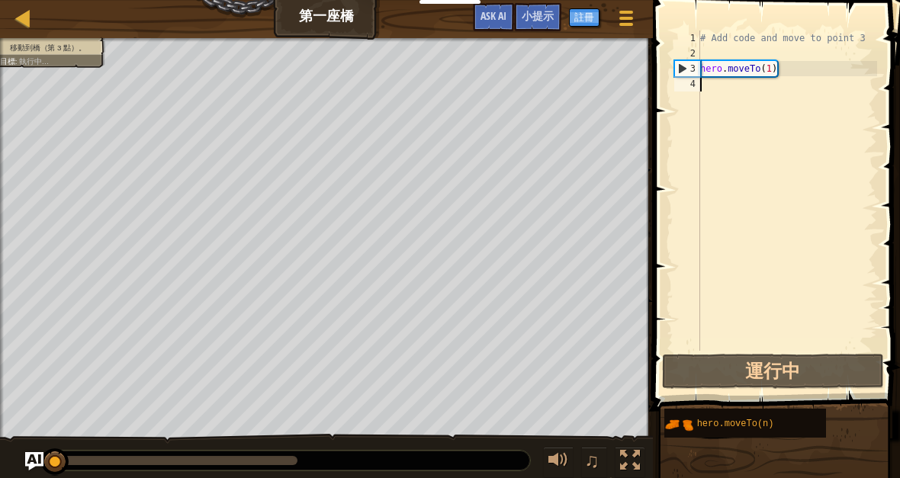
scroll to position [16, 15]
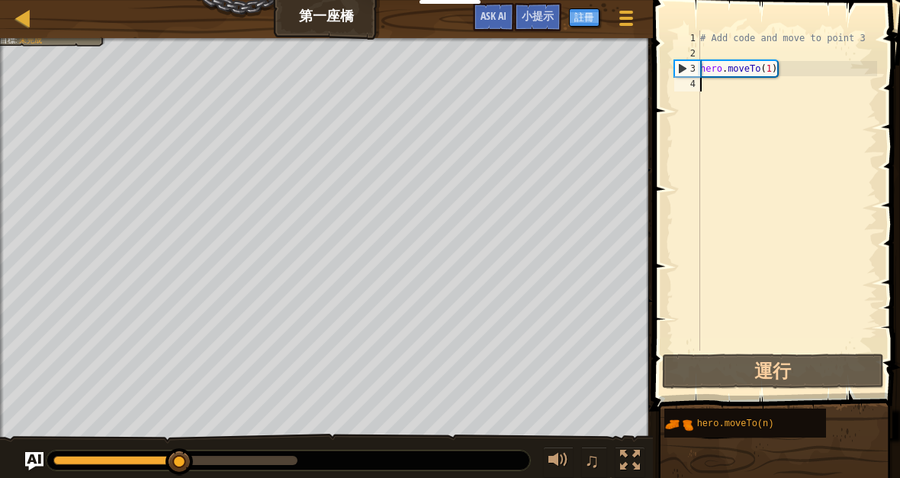
click at [775, 368] on button "運行" at bounding box center [773, 371] width 222 height 35
click at [769, 372] on button "運行" at bounding box center [773, 371] width 222 height 35
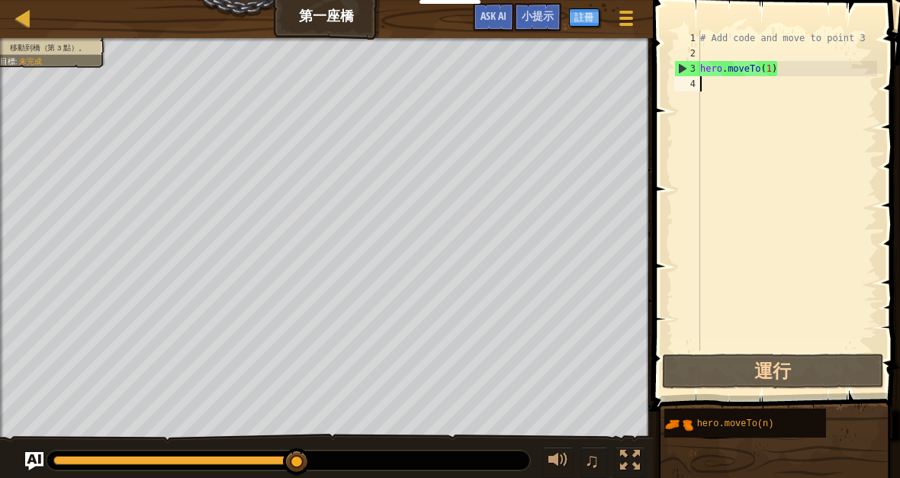
click at [560, 464] on div at bounding box center [558, 461] width 20 height 20
click at [564, 462] on div at bounding box center [558, 461] width 20 height 20
click at [624, 454] on div at bounding box center [630, 461] width 20 height 20
click at [772, 387] on button "運行" at bounding box center [773, 371] width 222 height 35
click at [770, 373] on button "運行" at bounding box center [773, 371] width 222 height 35
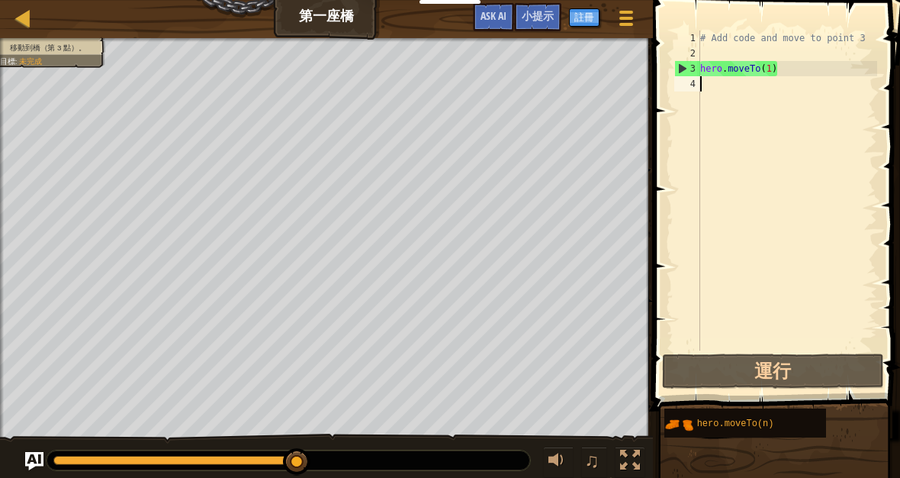
click at [776, 370] on button "運行" at bounding box center [773, 371] width 222 height 35
click at [625, 464] on div at bounding box center [630, 461] width 20 height 20
click at [791, 355] on button "運行" at bounding box center [773, 371] width 222 height 35
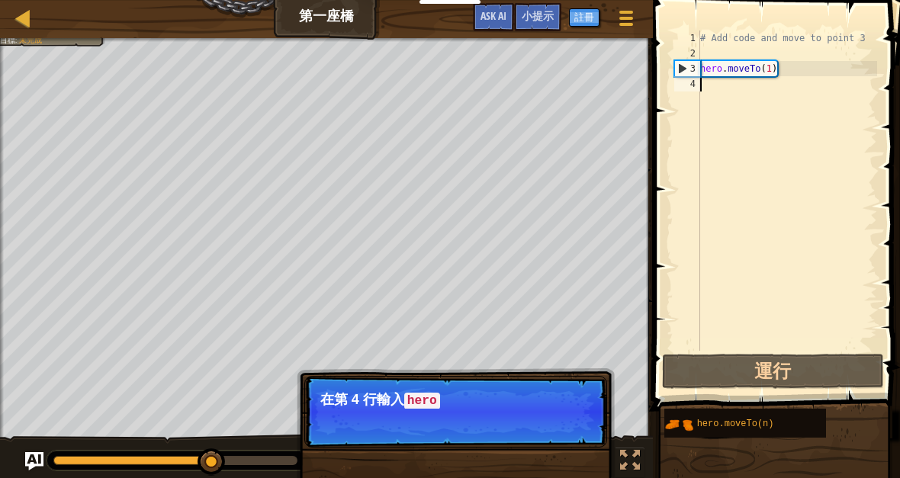
type textarea "abcde fg"
